Goal: Transaction & Acquisition: Book appointment/travel/reservation

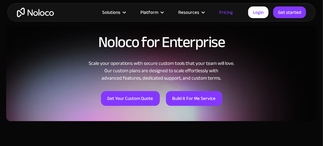
scroll to position [528, 0]
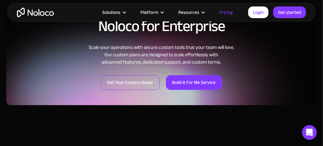
click at [135, 79] on link "Get Your Custom Quote" at bounding box center [130, 82] width 59 height 15
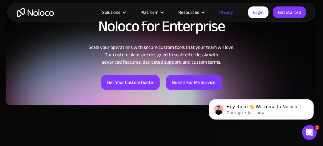
click at [281, 72] on div "Get Your Custom Quote Build it For Me Service" at bounding box center [161, 78] width 310 height 24
click at [22, 0] on div "Solutions Use Cases Business Types Project Management Keep track of customers, …" at bounding box center [161, 12] width 323 height 25
